Goal: Find specific page/section: Find specific page/section

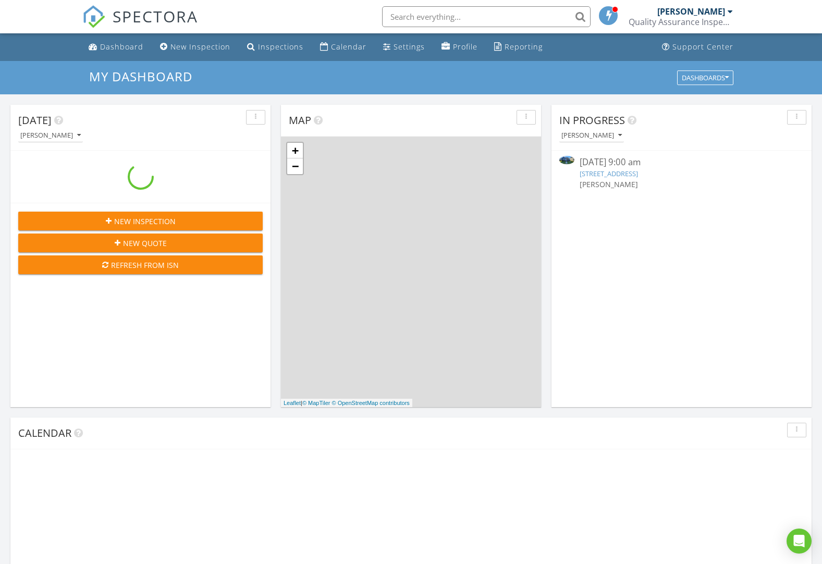
scroll to position [965, 838]
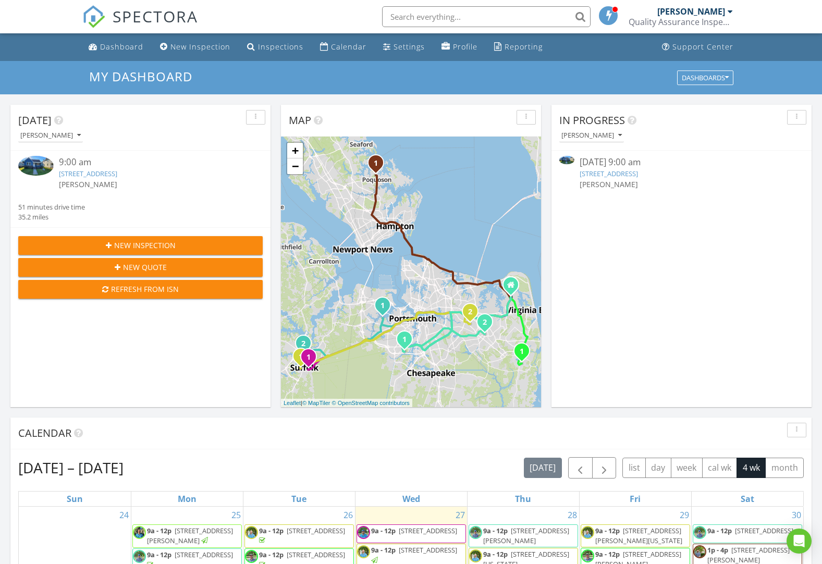
click at [107, 171] on link "120 Oak St, Suffolk, VA 23434" at bounding box center [88, 173] width 58 height 9
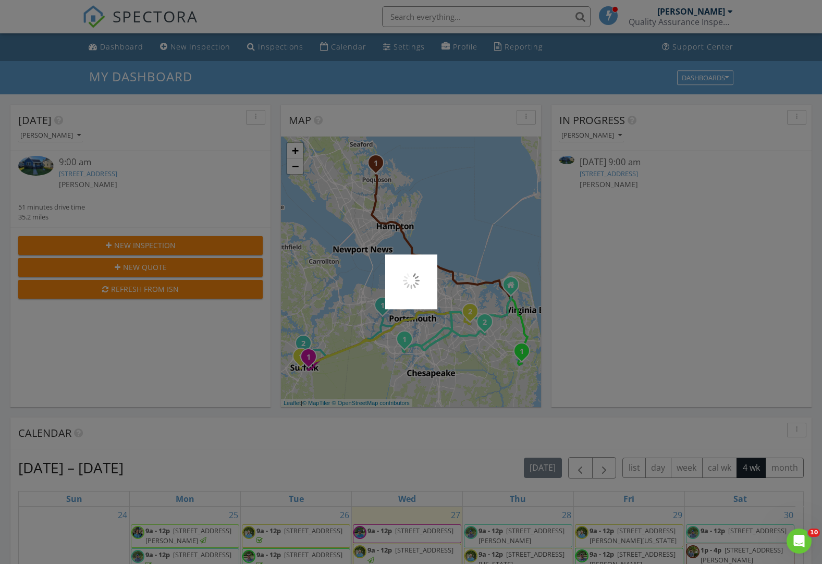
scroll to position [0, 0]
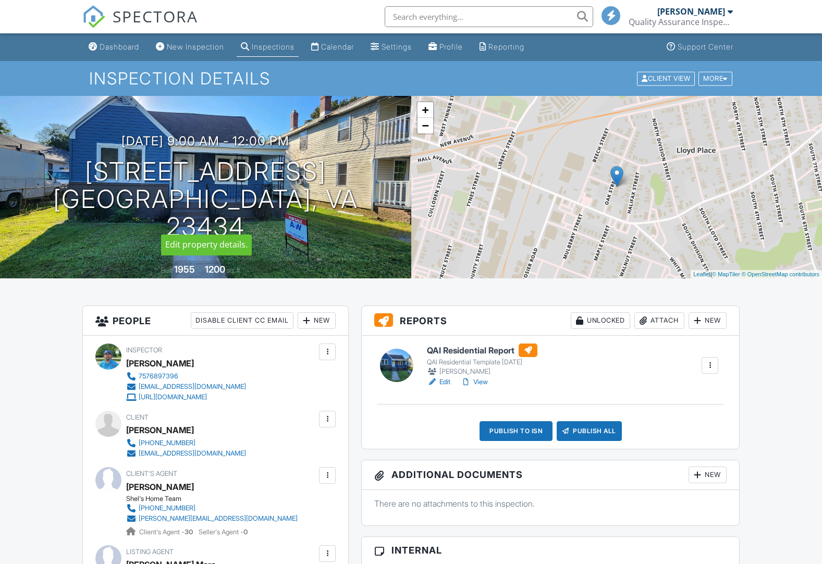
click at [476, 350] on h6 "QAI Residential Report" at bounding box center [482, 350] width 110 height 14
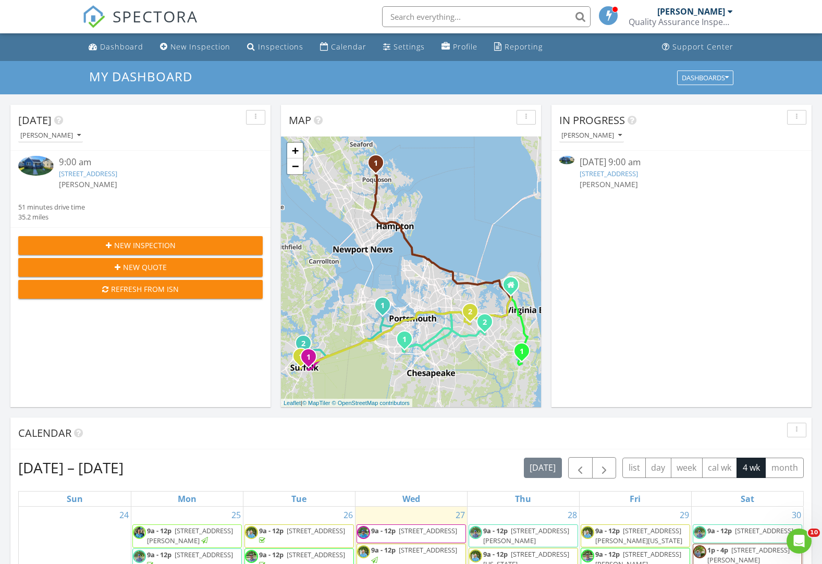
click at [108, 178] on link "120 Oak St, Suffolk, VA 23434" at bounding box center [88, 173] width 58 height 9
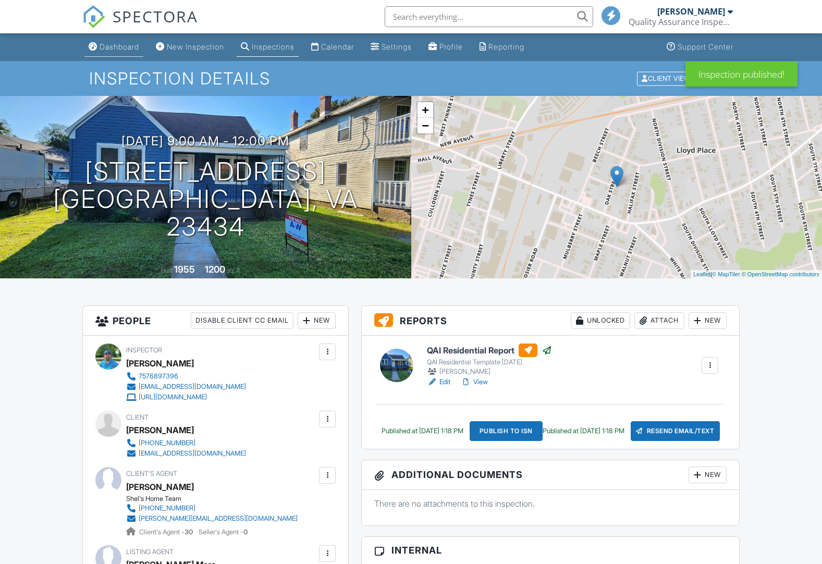
click at [106, 48] on div "Dashboard" at bounding box center [120, 46] width 40 height 9
